Goal: Transaction & Acquisition: Purchase product/service

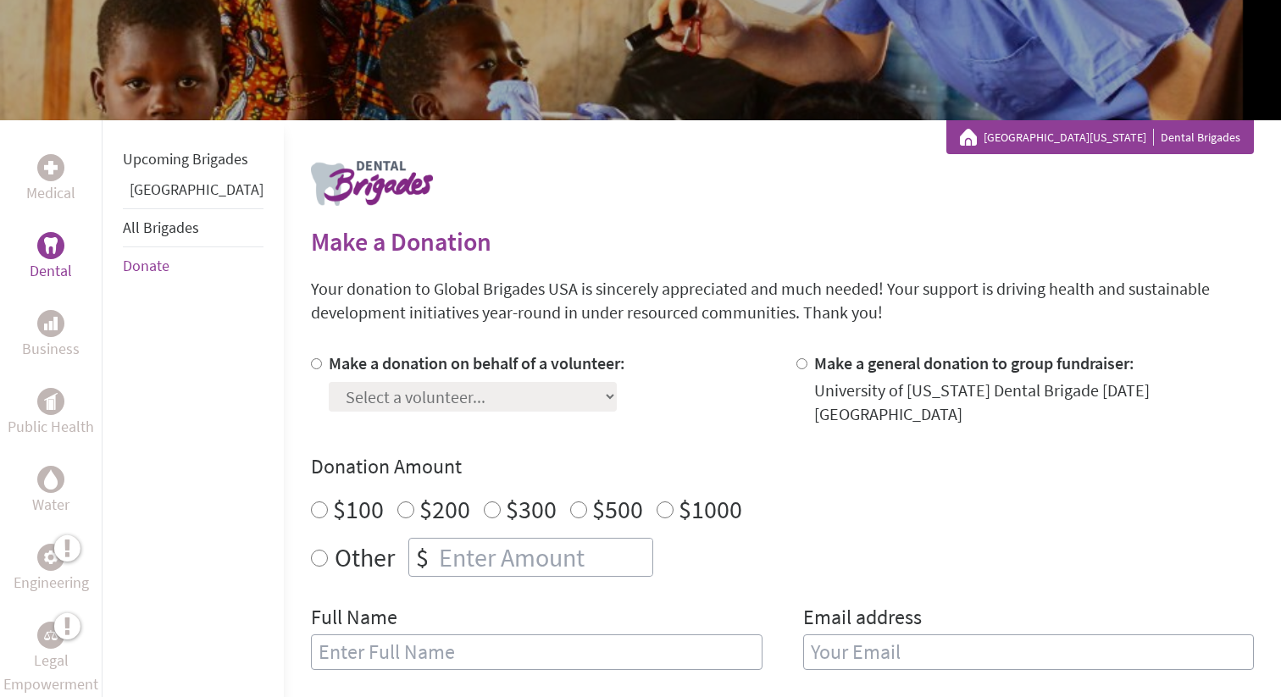
scroll to position [212, 0]
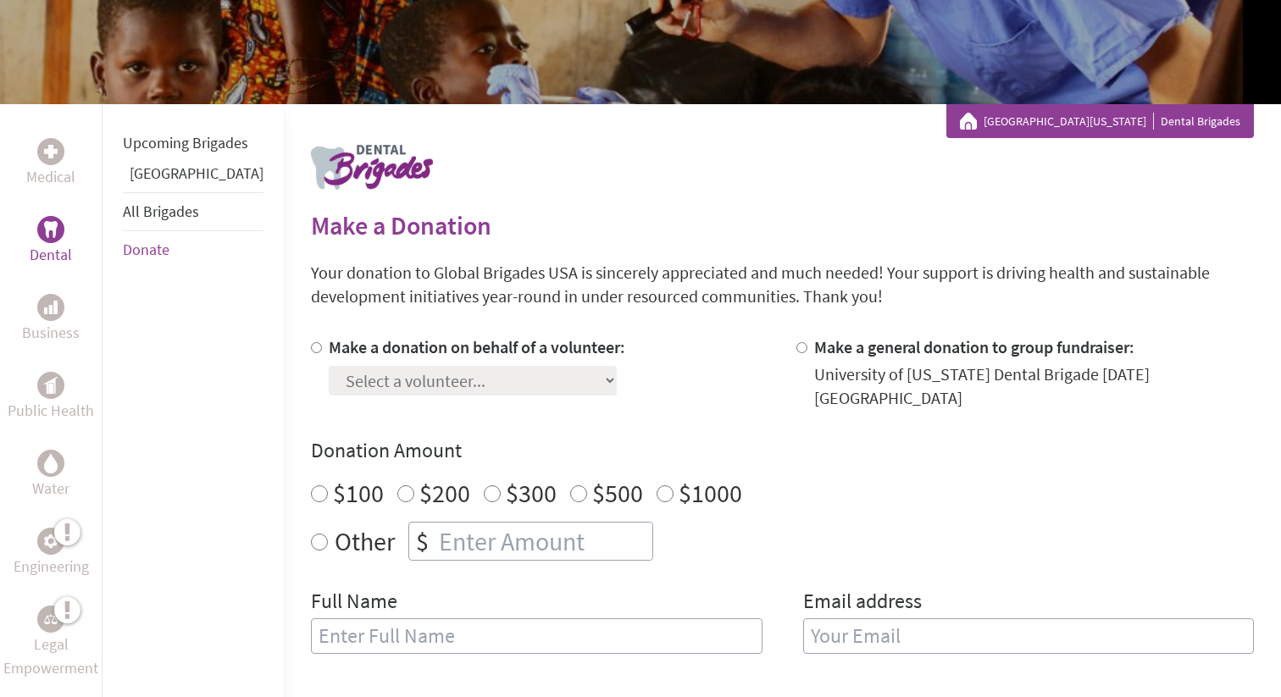
click at [499, 376] on div "Select a volunteer... aashika balaji Alex Bui Alexandria Ellington Aneka Velthu…" at bounding box center [477, 377] width 297 height 36
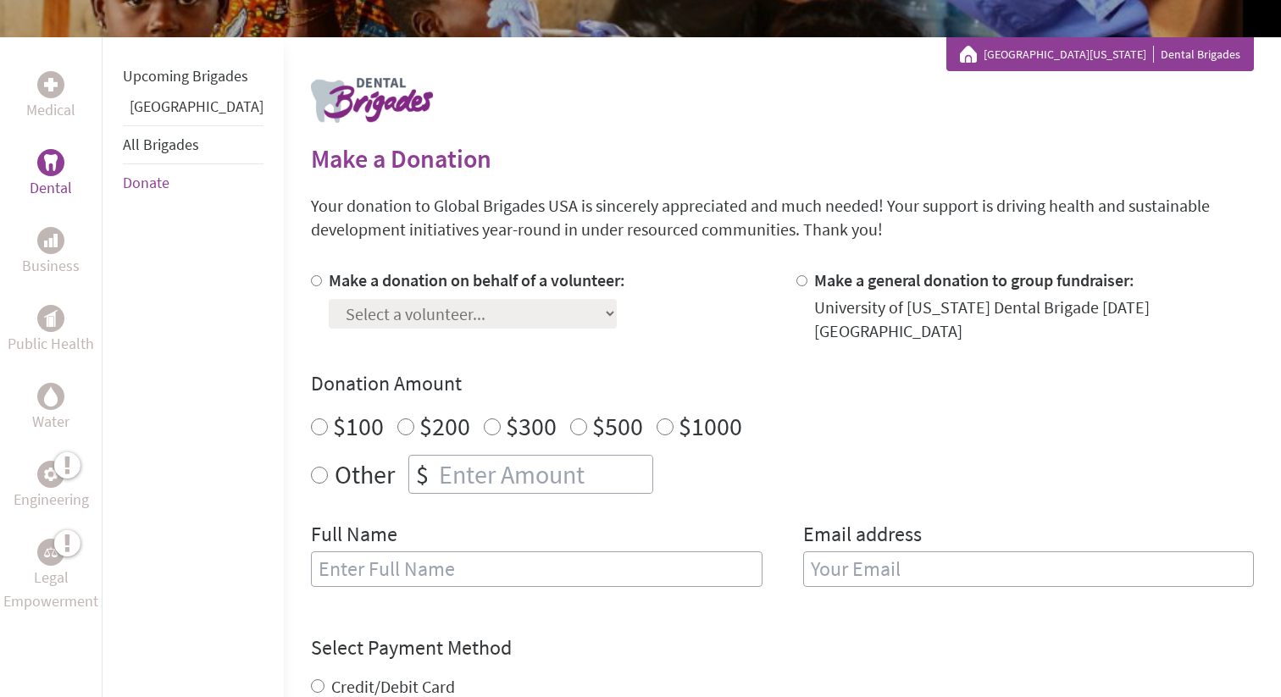
scroll to position [280, 0]
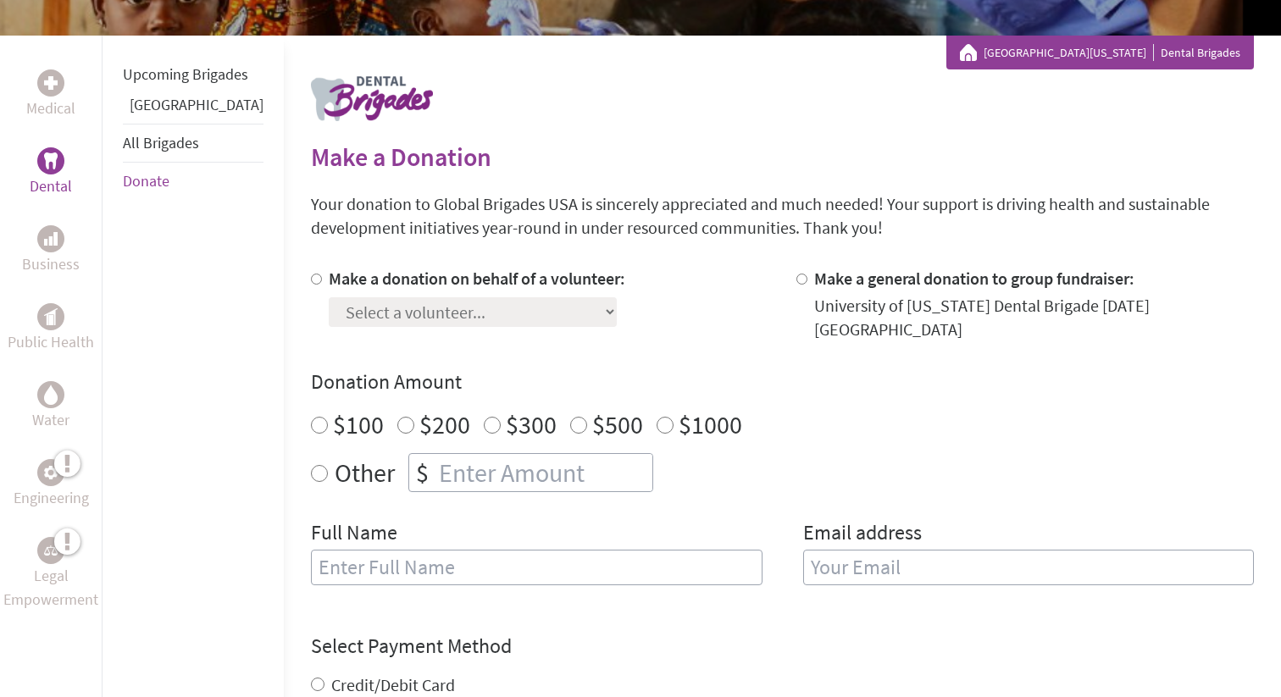
click at [397, 409] on div "$200" at bounding box center [433, 424] width 73 height 31
click at [397, 417] on input "$200" at bounding box center [405, 425] width 17 height 17
radio input "true"
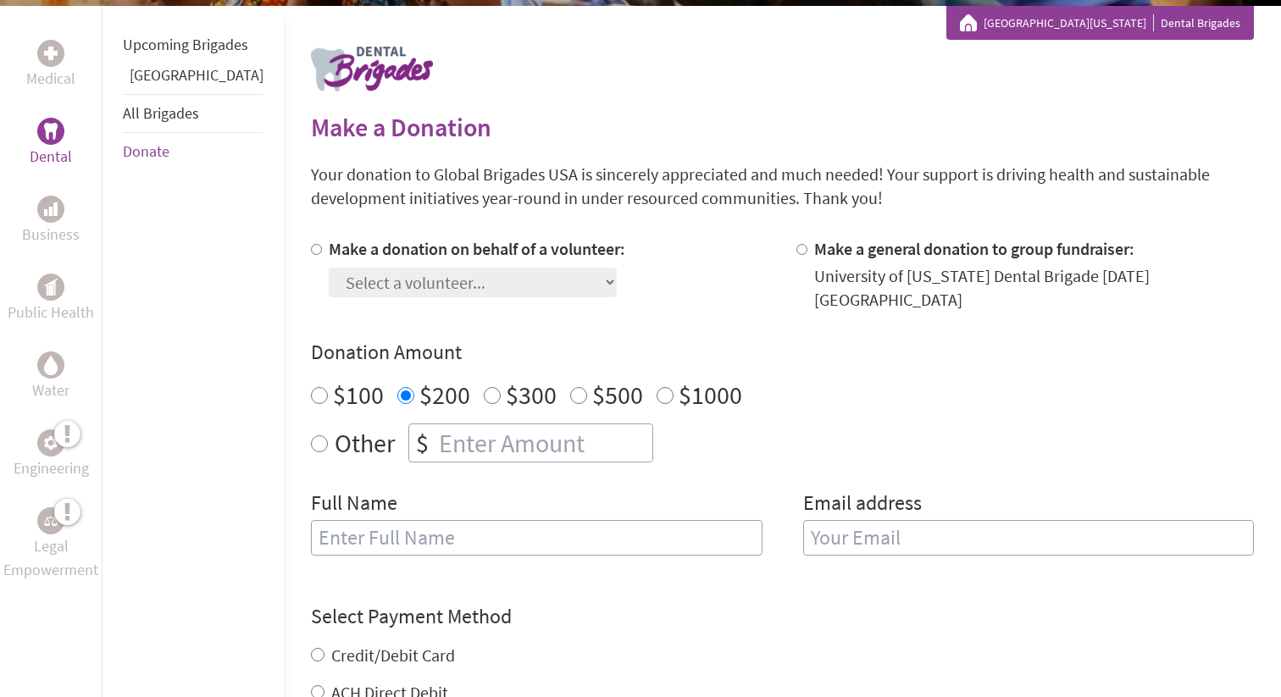
click at [311, 241] on div at bounding box center [320, 274] width 18 height 75
click at [311, 247] on div at bounding box center [320, 274] width 18 height 75
click at [311, 247] on div "Make a donation on behalf of a volunteer: Select a volunteer... aashika balaji …" at bounding box center [540, 274] width 458 height 75
click at [311, 247] on input "Make a donation on behalf of a volunteer:" at bounding box center [316, 249] width 11 height 11
radio input "true"
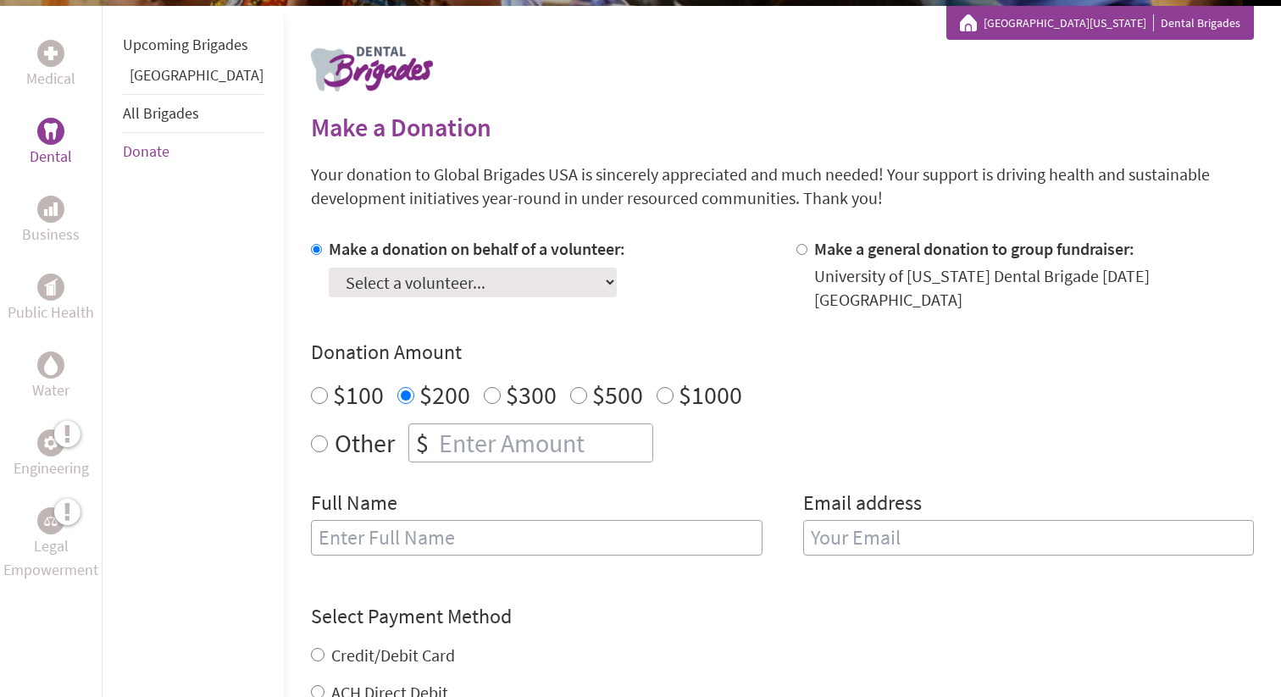
click at [465, 286] on select "Select a volunteer... aashika balaji Alex Bui Alexandria Ellington Aneka Velthu…" at bounding box center [473, 283] width 288 height 30
select select "02862AD7-7157-11EF-BF8B-42010A8A0043"
click at [329, 268] on select "Select a volunteer... aashika balaji Alex Bui Alexandria Ellington Aneka Velthu…" at bounding box center [473, 283] width 288 height 30
click at [335, 431] on label "Other" at bounding box center [365, 443] width 60 height 39
click at [311, 436] on input "Other" at bounding box center [319, 444] width 17 height 17
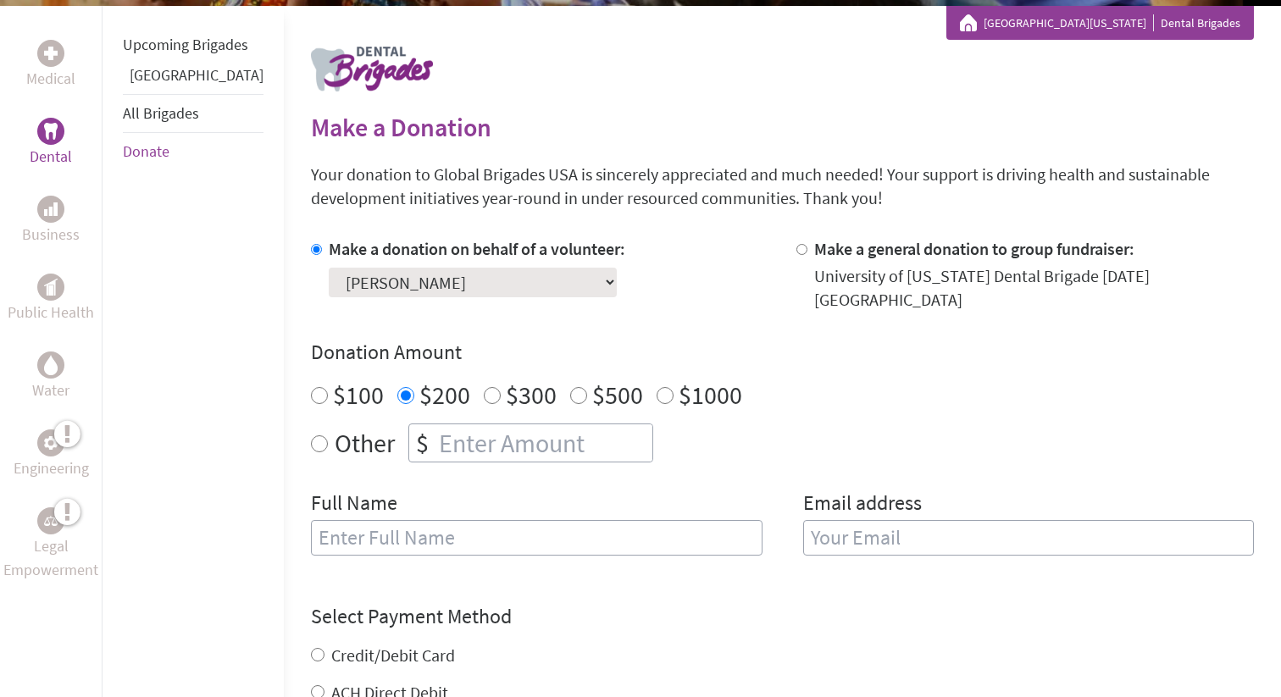
radio input "true"
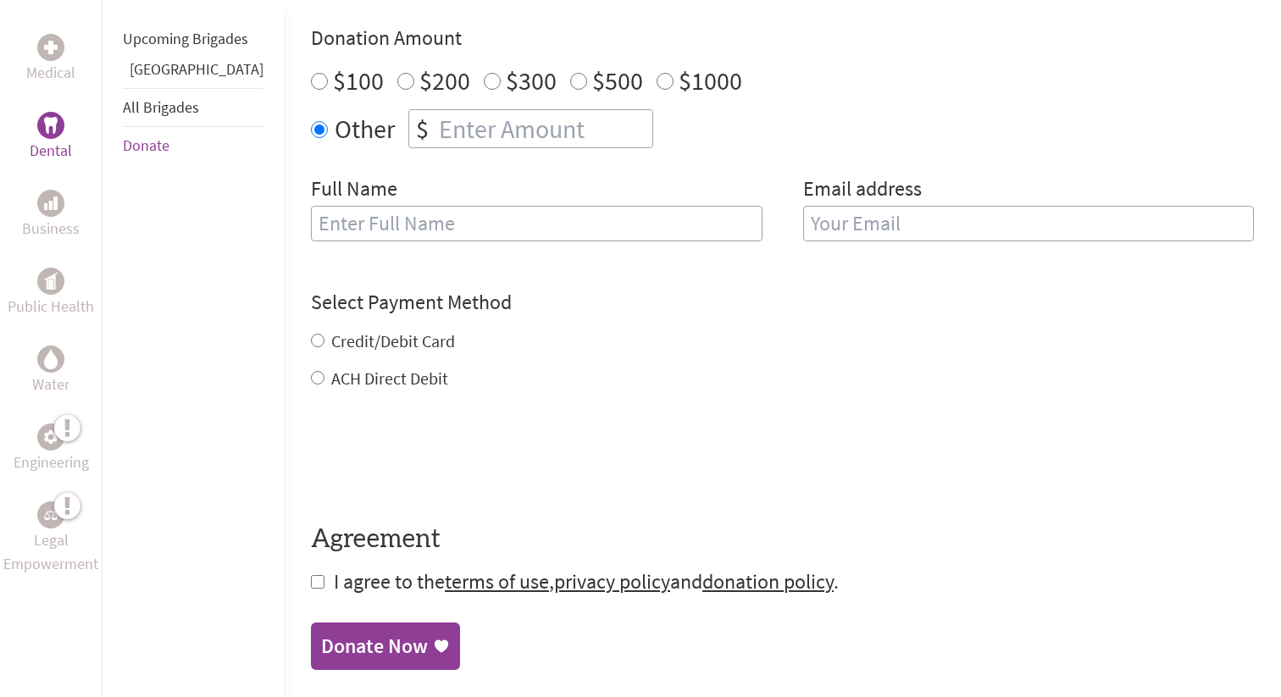
scroll to position [0, 0]
